Goal: Transaction & Acquisition: Purchase product/service

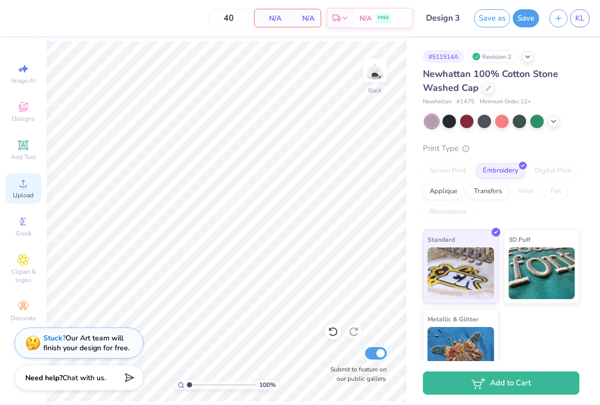
click at [12, 194] on div "Upload" at bounding box center [23, 188] width 36 height 30
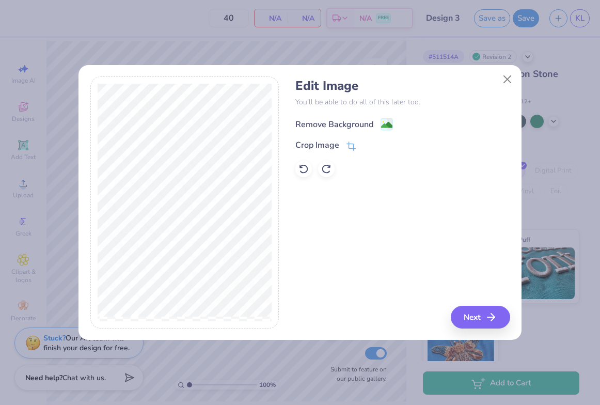
click at [311, 125] on div "Remove Background" at bounding box center [335, 124] width 78 height 12
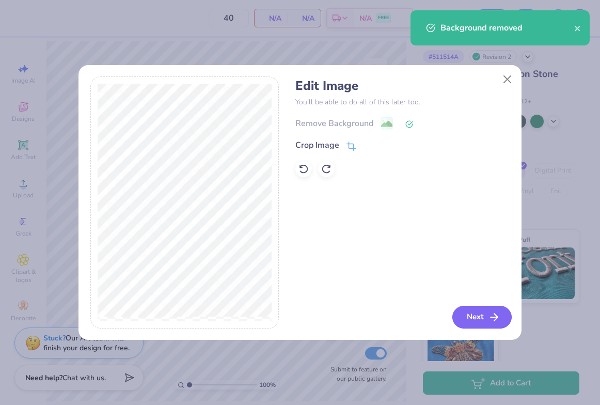
click at [492, 318] on icon "button" at bounding box center [494, 317] width 12 height 12
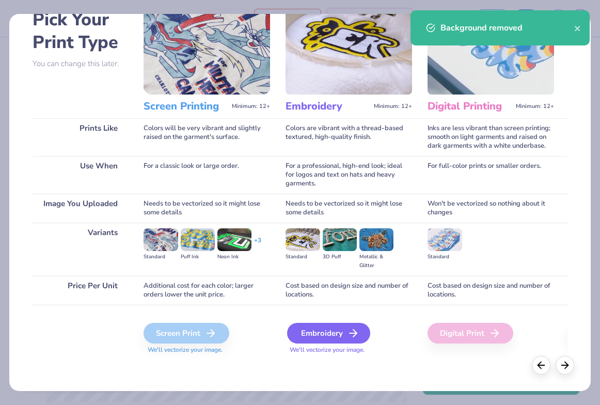
click at [321, 339] on div "Embroidery" at bounding box center [328, 333] width 83 height 21
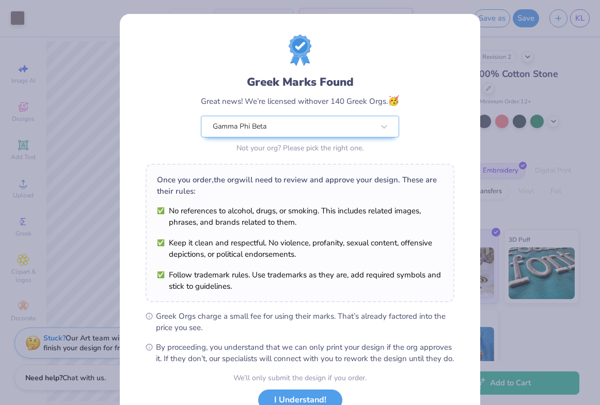
scroll to position [34, 0]
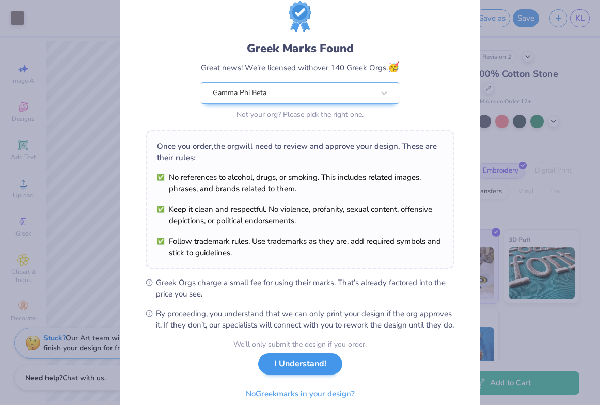
click at [282, 369] on button "I Understand!" at bounding box center [300, 363] width 84 height 21
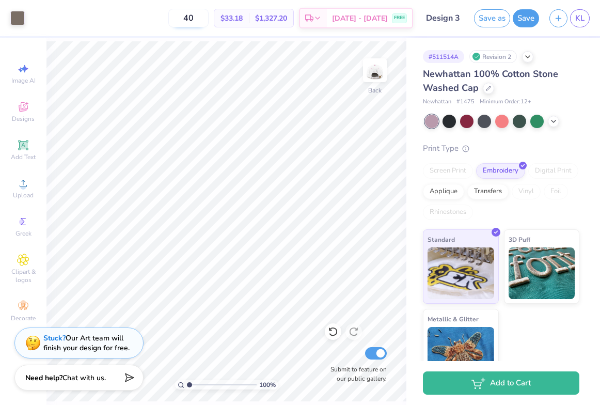
click at [208, 19] on input "40" at bounding box center [188, 18] width 40 height 19
click at [169, 20] on div "20 $37.28 Per Item $745.60 Total Est. Delivery [DATE] - [DATE] FREE" at bounding box center [221, 18] width 383 height 36
click at [214, 20] on input "20" at bounding box center [194, 18] width 40 height 19
type input "2"
type input "15"
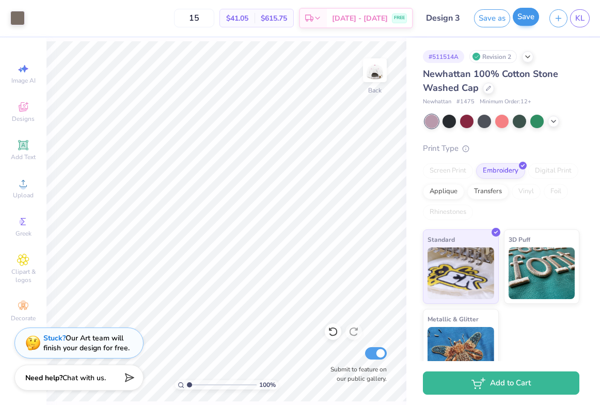
click at [523, 21] on button "Save" at bounding box center [526, 17] width 26 height 18
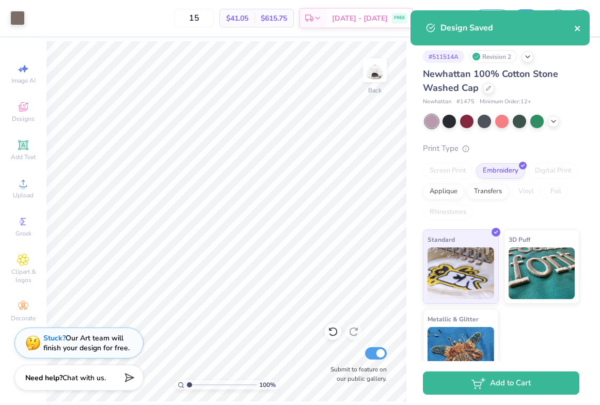
click at [580, 24] on icon "close" at bounding box center [578, 28] width 7 height 8
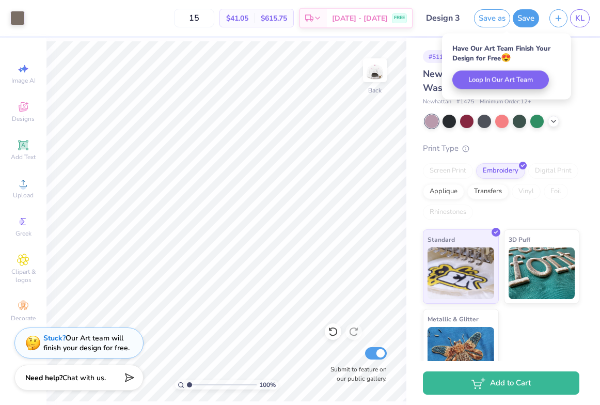
click at [580, 24] on link "KL" at bounding box center [580, 18] width 20 height 18
